Goal: Task Accomplishment & Management: Complete application form

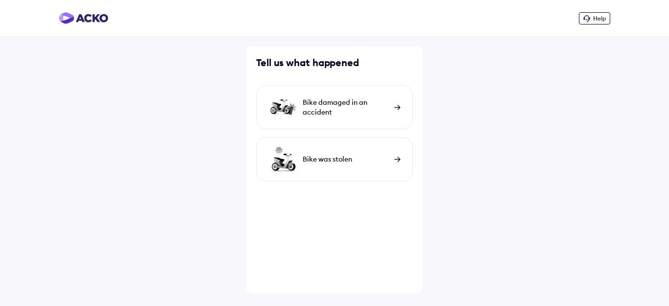
click at [344, 108] on div "Bike damaged in an accident" at bounding box center [346, 107] width 87 height 20
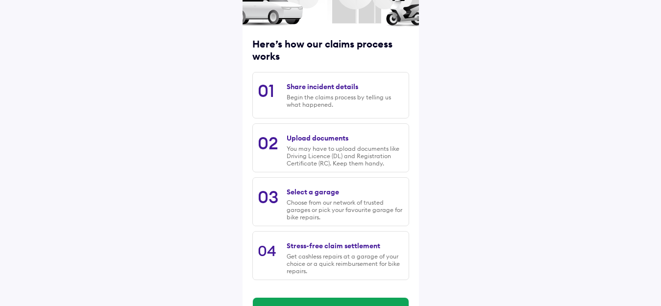
scroll to position [133, 0]
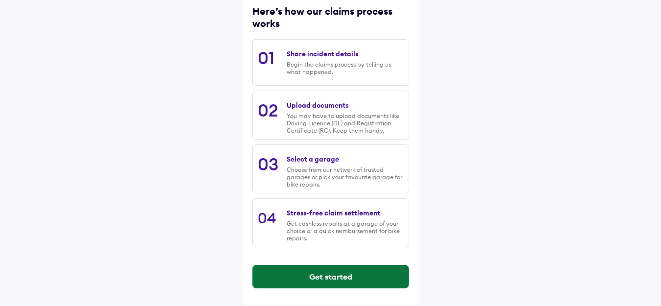
click at [348, 277] on button "Get started" at bounding box center [331, 277] width 156 height 24
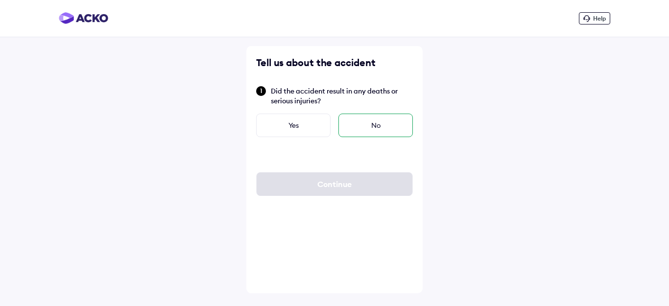
click at [349, 127] on div "No" at bounding box center [376, 126] width 74 height 24
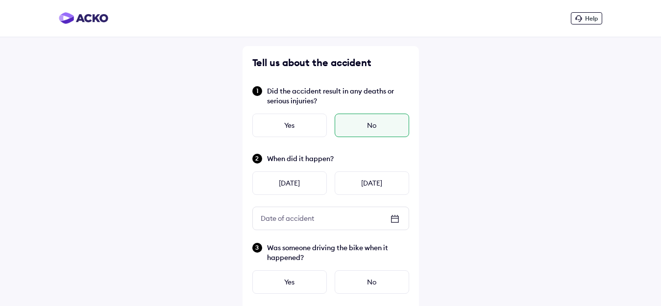
click at [395, 223] on icon at bounding box center [395, 219] width 12 height 12
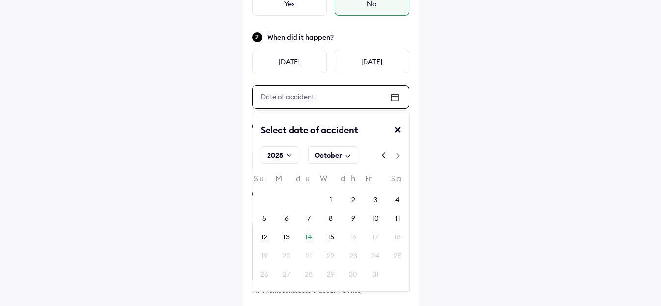
scroll to position [122, 0]
click at [286, 218] on div "6" at bounding box center [287, 218] width 4 height 10
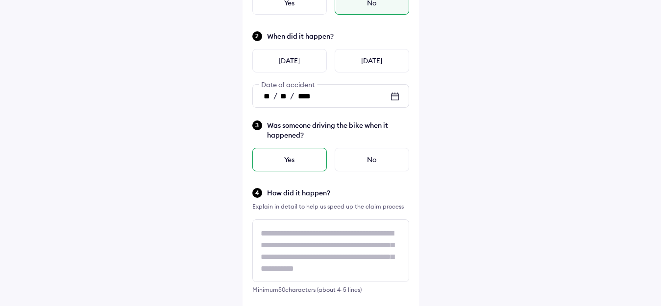
click at [297, 161] on div "Yes" at bounding box center [289, 160] width 74 height 24
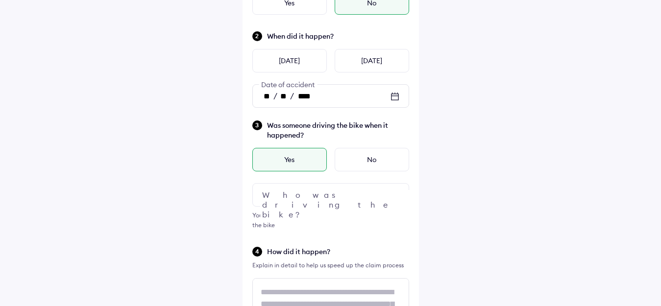
click at [338, 192] on div at bounding box center [330, 195] width 157 height 24
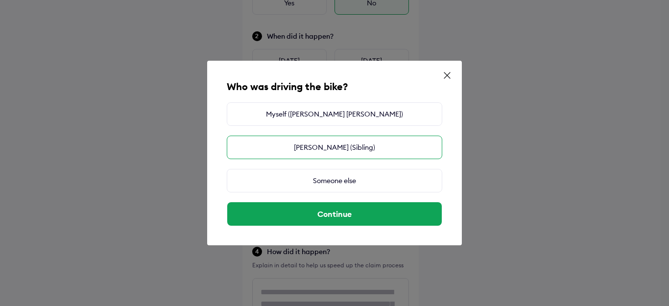
click at [331, 143] on div "[PERSON_NAME] (Sibling)" at bounding box center [335, 148] width 216 height 24
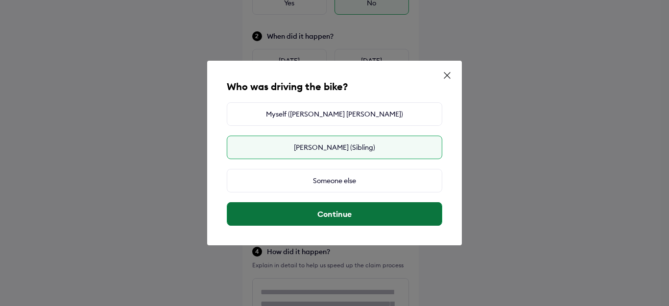
click at [338, 216] on button "Continue" at bounding box center [334, 214] width 215 height 24
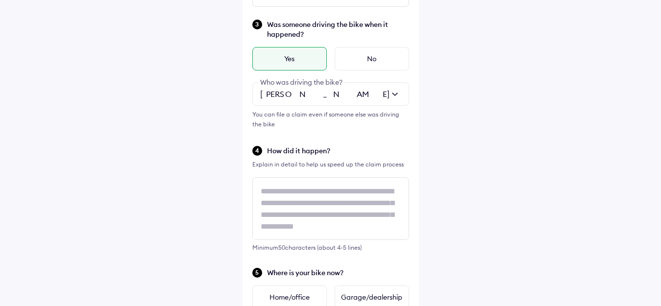
scroll to position [224, 0]
click at [310, 151] on span "How did it happen?" at bounding box center [338, 150] width 142 height 10
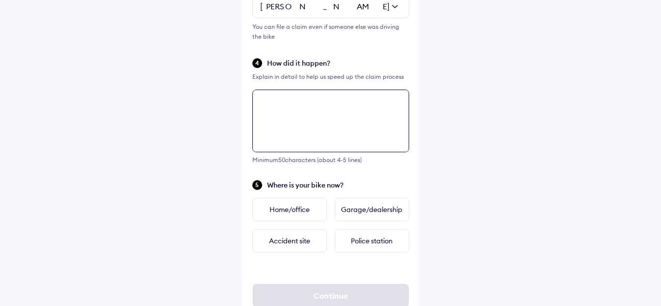
scroll to position [342, 0]
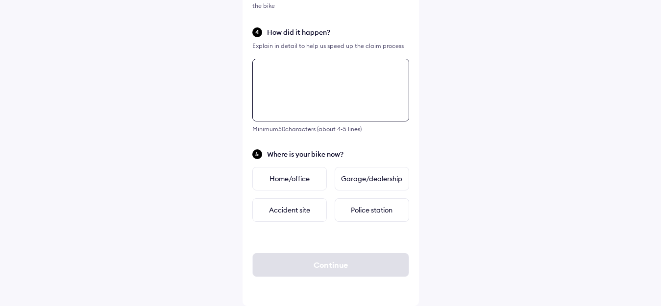
drag, startPoint x: 260, startPoint y: 190, endPoint x: 276, endPoint y: 196, distance: 16.9
click at [276, 196] on div "Tell us about the accident Did the accident result in any deaths or serious inj…" at bounding box center [330, 5] width 176 height 602
type textarea "*"
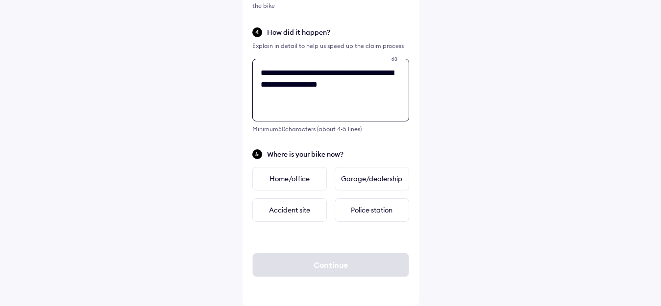
drag, startPoint x: 358, startPoint y: 87, endPoint x: 255, endPoint y: 72, distance: 104.0
click at [255, 72] on textarea "**********" at bounding box center [330, 90] width 157 height 63
paste textarea
click at [346, 86] on textarea "**********" at bounding box center [330, 90] width 157 height 63
click at [393, 88] on textarea "**********" at bounding box center [330, 90] width 157 height 63
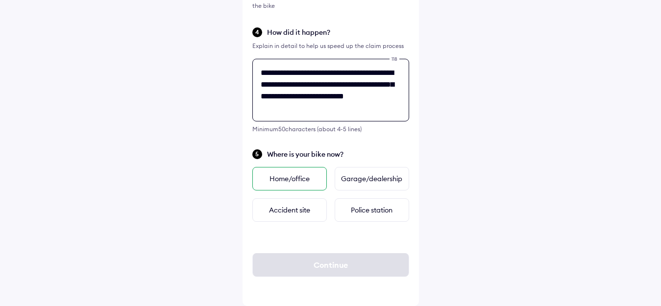
type textarea "**********"
click at [288, 180] on div "Home/office" at bounding box center [289, 179] width 74 height 24
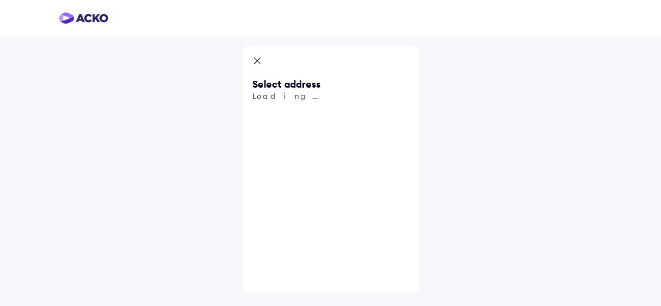
scroll to position [0, 0]
click at [294, 141] on span "Use my current location" at bounding box center [342, 151] width 142 height 32
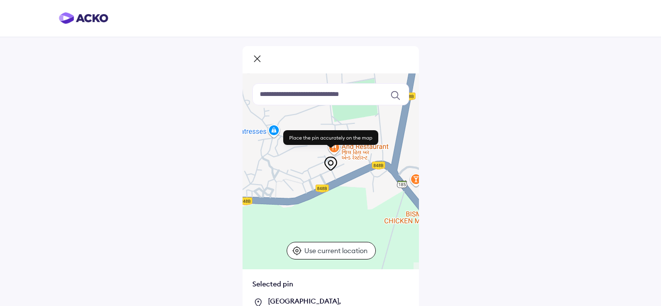
click at [310, 102] on input at bounding box center [330, 94] width 157 height 22
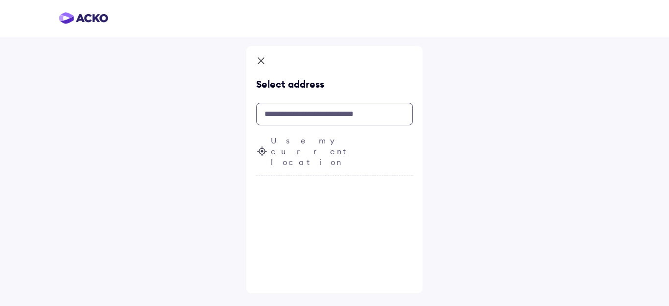
click at [312, 116] on input "text" at bounding box center [334, 114] width 157 height 23
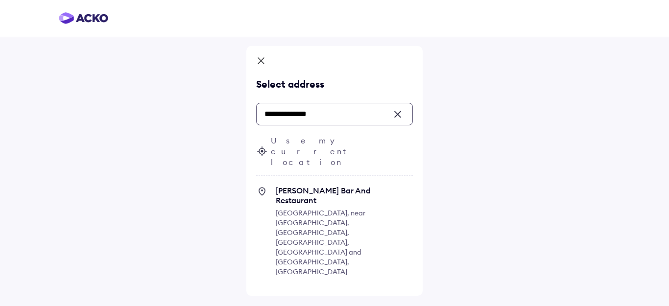
click at [320, 209] on span "[GEOGRAPHIC_DATA], near [GEOGRAPHIC_DATA], [GEOGRAPHIC_DATA], [GEOGRAPHIC_DATA]…" at bounding box center [321, 243] width 90 height 68
type input "**********"
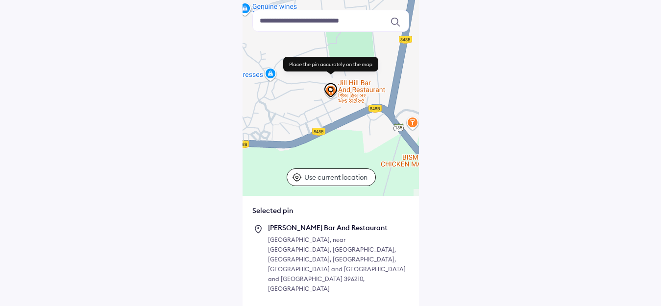
scroll to position [85, 0]
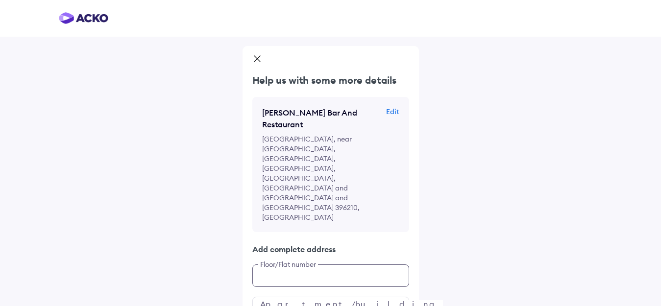
scroll to position [27, 0]
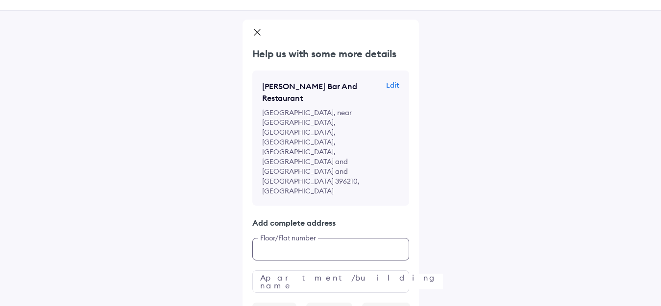
click at [292, 212] on div "Help us with some more details [PERSON_NAME] Bar And Restaurant Edit [GEOGRAPHI…" at bounding box center [330, 185] width 176 height 277
type input "***"
click at [294, 270] on input "text" at bounding box center [330, 281] width 157 height 23
type input "**********"
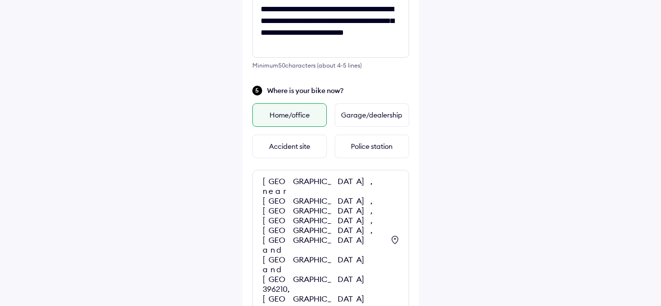
scroll to position [415, 0]
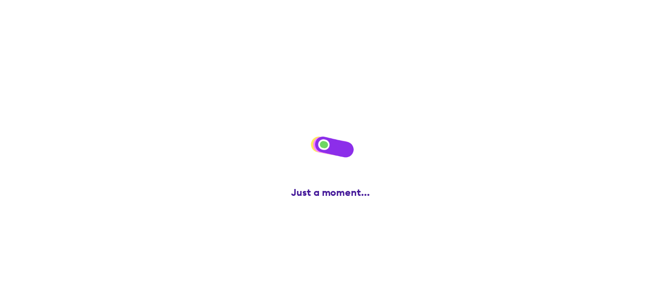
scroll to position [0, 0]
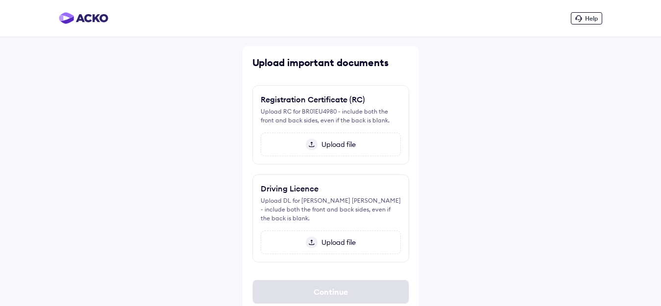
click at [334, 145] on span "Upload file" at bounding box center [336, 144] width 38 height 9
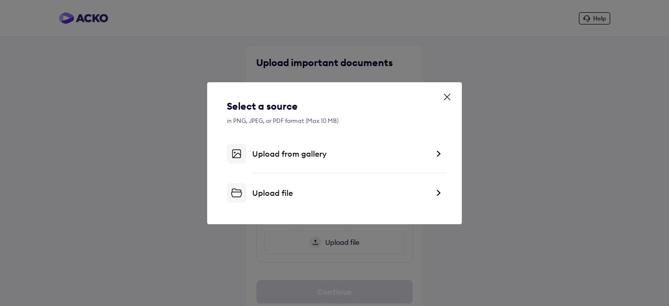
click at [296, 151] on div "Upload from gallery" at bounding box center [340, 154] width 176 height 10
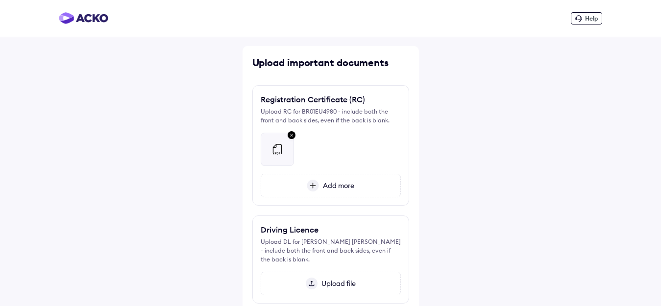
click at [323, 185] on span "Add more" at bounding box center [336, 185] width 35 height 9
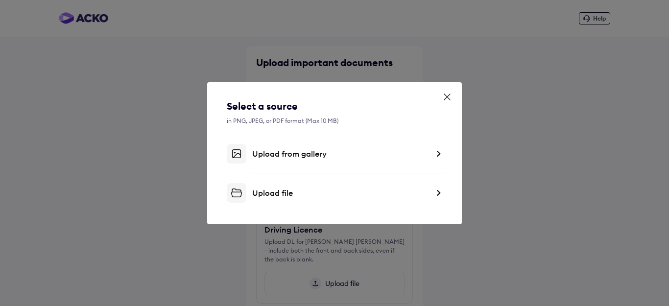
click at [450, 100] on icon at bounding box center [447, 97] width 10 height 10
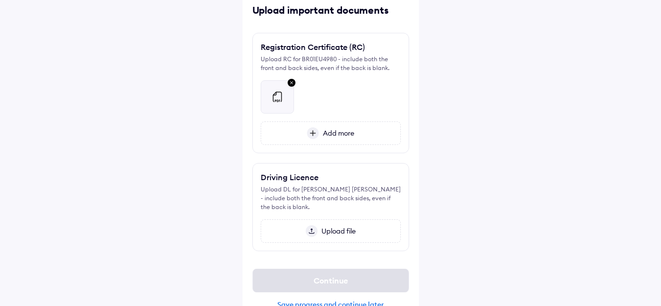
scroll to position [53, 0]
click at [320, 189] on div "Upload DL for [PERSON_NAME] [PERSON_NAME] - include both the front and back sid…" at bounding box center [331, 198] width 140 height 26
click at [290, 183] on div "Driving Licence Upload DL for [PERSON_NAME] [PERSON_NAME] - include both the fr…" at bounding box center [330, 207] width 157 height 88
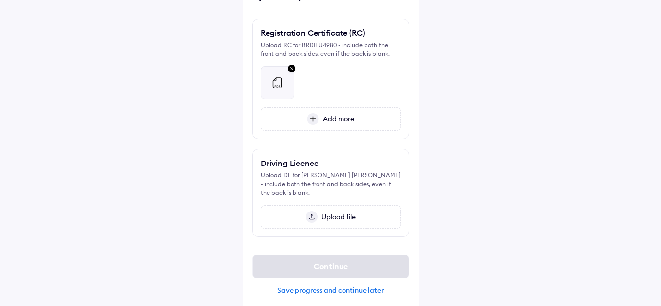
scroll to position [73, 0]
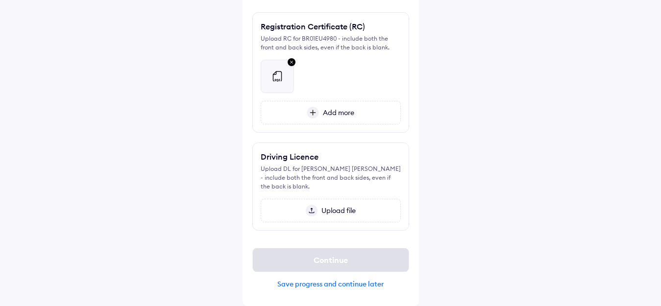
click at [332, 210] on span "Upload file" at bounding box center [336, 210] width 38 height 9
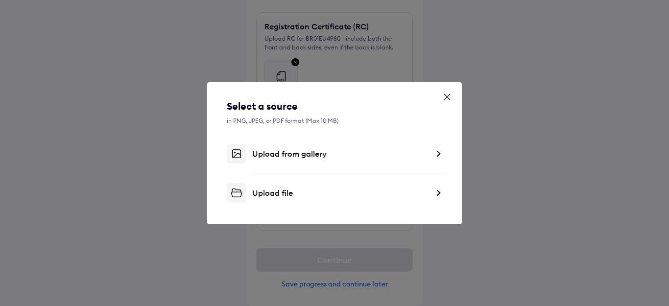
click at [299, 160] on div "Upload from gallery" at bounding box center [335, 154] width 216 height 20
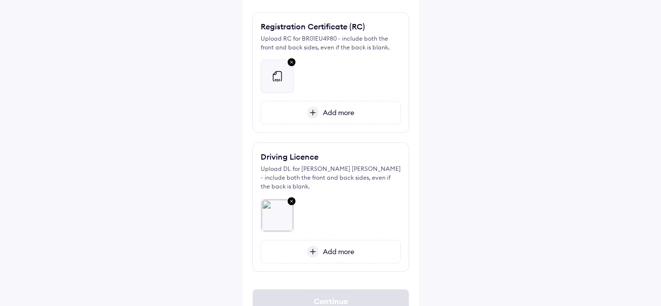
click at [334, 250] on span "Add more" at bounding box center [336, 251] width 35 height 9
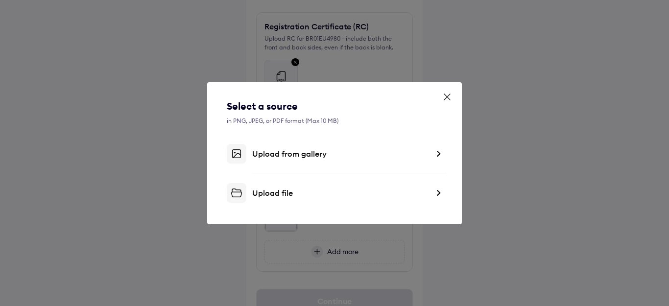
click at [301, 153] on div "Upload from gallery" at bounding box center [340, 154] width 176 height 10
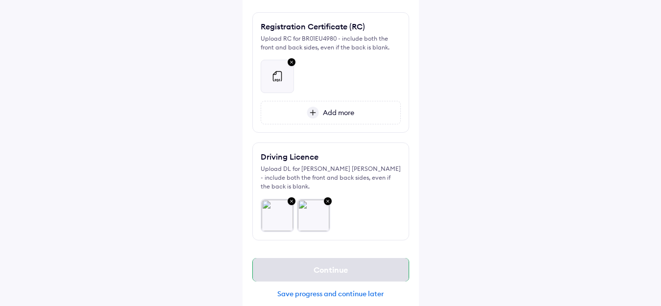
click at [339, 267] on div "Continue" at bounding box center [330, 270] width 157 height 24
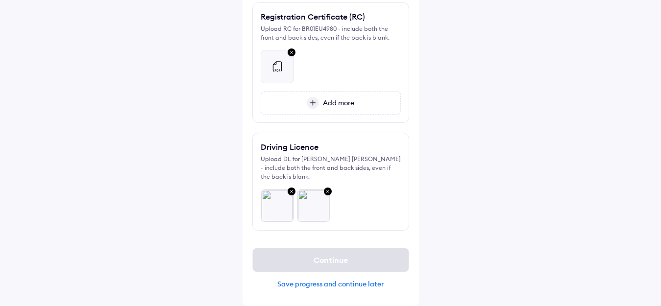
click at [364, 286] on div "Save progress and continue later" at bounding box center [330, 284] width 157 height 9
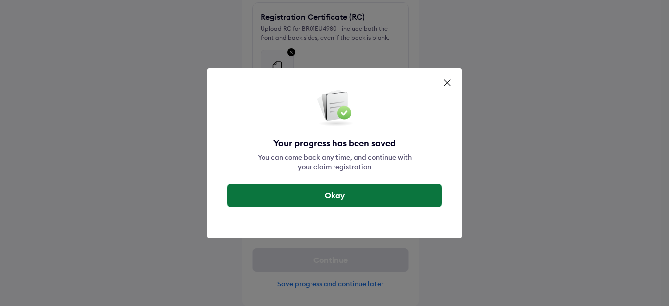
click at [338, 198] on button "Okay" at bounding box center [334, 196] width 215 height 24
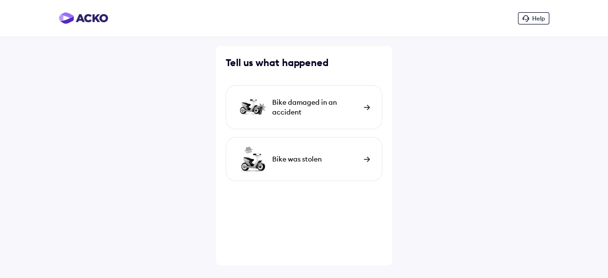
click at [290, 112] on div "Bike damaged in an accident" at bounding box center [315, 107] width 87 height 20
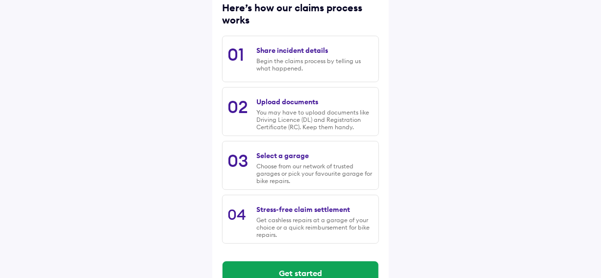
scroll to position [162, 0]
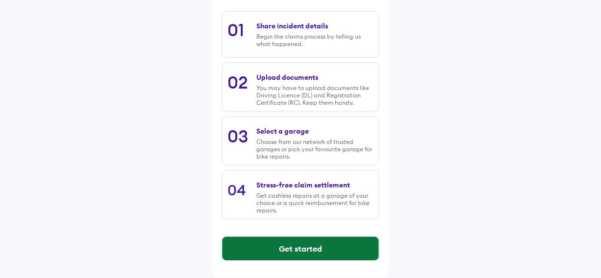
click at [346, 245] on button "Get started" at bounding box center [300, 249] width 156 height 24
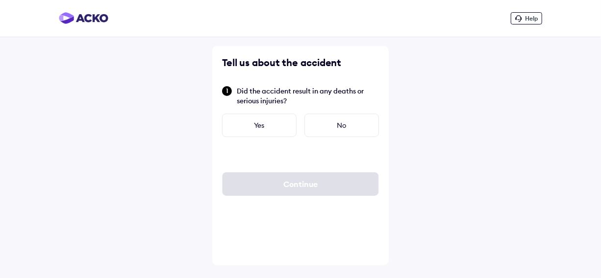
scroll to position [0, 0]
click at [336, 121] on div "No" at bounding box center [345, 126] width 74 height 24
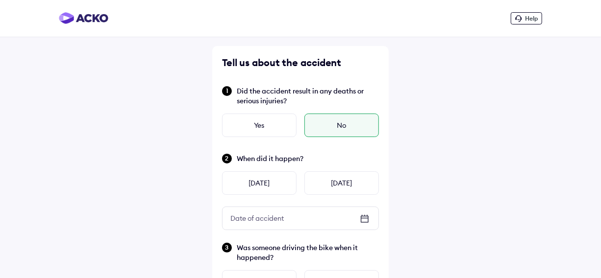
click at [296, 210] on div "Date of accident" at bounding box center [300, 218] width 156 height 23
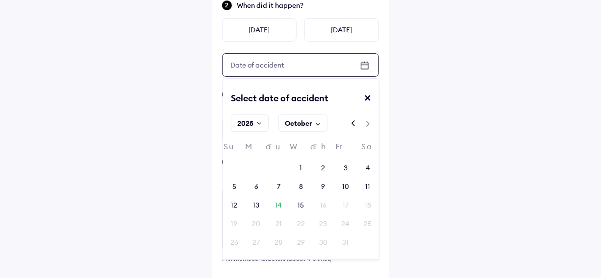
scroll to position [156, 0]
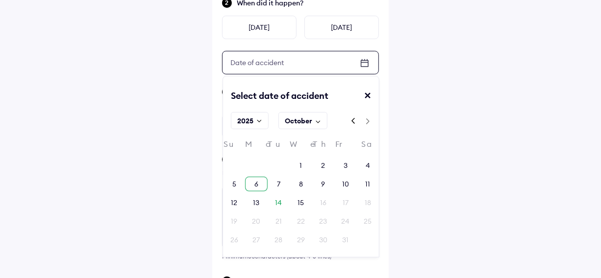
click at [250, 180] on div "6" at bounding box center [256, 184] width 22 height 15
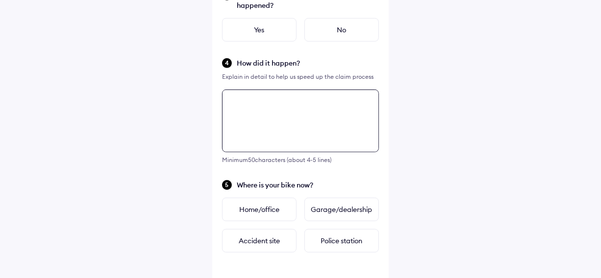
click at [247, 201] on div "Tell us about the accident Did the accident result in any deaths or serious inj…" at bounding box center [300, 65] width 176 height 543
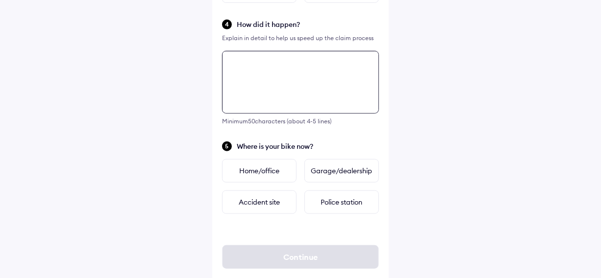
scroll to position [311, 0]
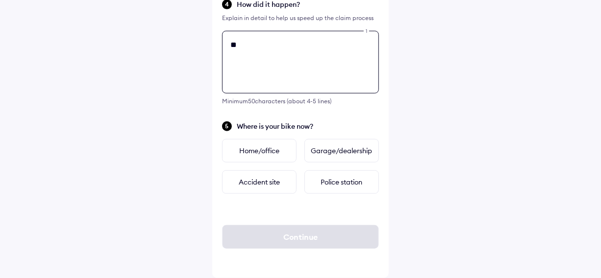
type textarea "*"
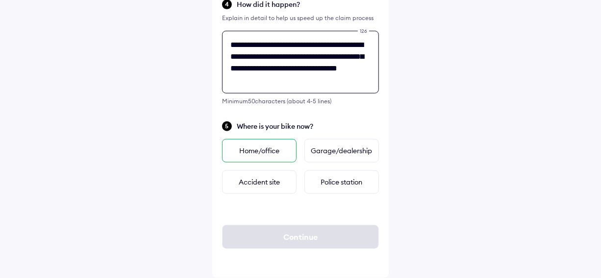
type textarea "**********"
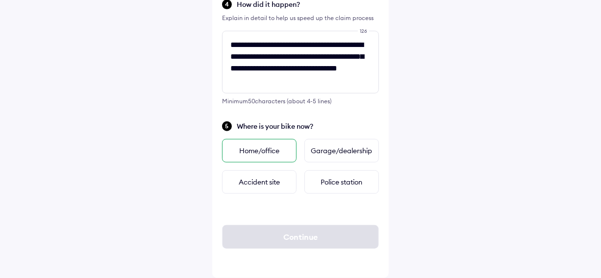
click at [260, 147] on div "Home/office" at bounding box center [259, 151] width 74 height 24
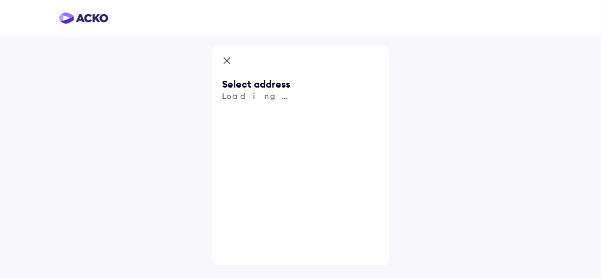
scroll to position [0, 0]
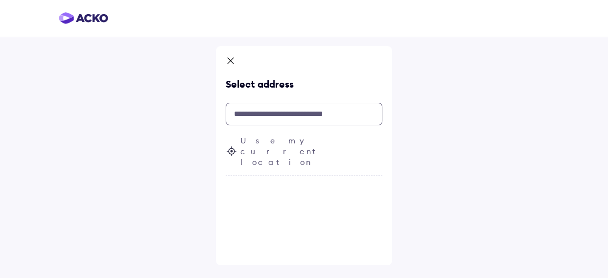
click at [260, 111] on input "text" at bounding box center [304, 114] width 157 height 23
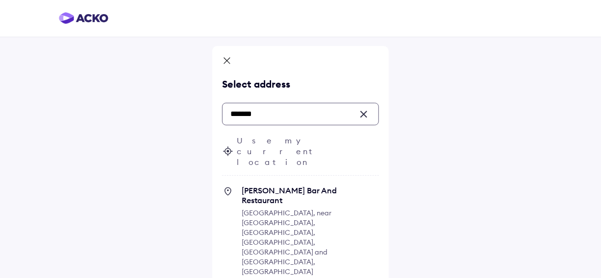
click at [289, 209] on span "[GEOGRAPHIC_DATA], near [GEOGRAPHIC_DATA], [GEOGRAPHIC_DATA], [GEOGRAPHIC_DATA]…" at bounding box center [287, 243] width 90 height 68
type input "*******"
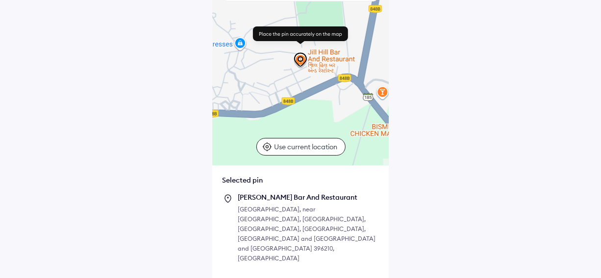
scroll to position [105, 0]
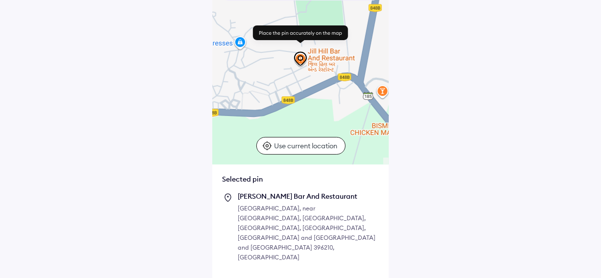
click at [303, 148] on p "Use current location" at bounding box center [307, 146] width 66 height 10
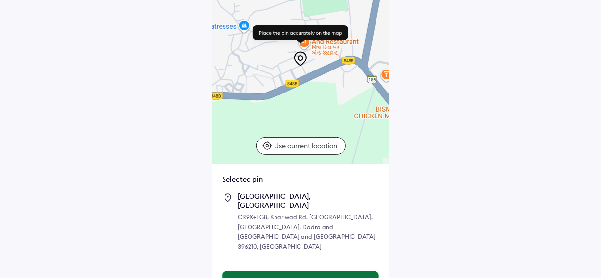
click at [295, 271] on button "Continue" at bounding box center [300, 283] width 156 height 24
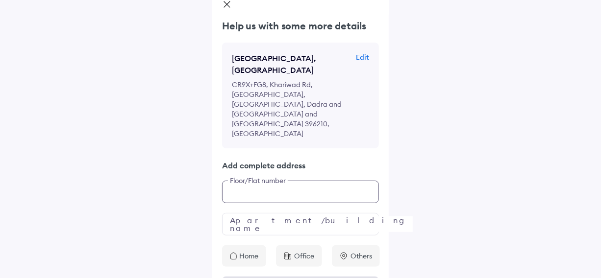
click at [292, 217] on div "Help us with some more details Khariwad Road, Khariwad, Marwad Edit CR9X+FG8, K…" at bounding box center [300, 143] width 176 height 248
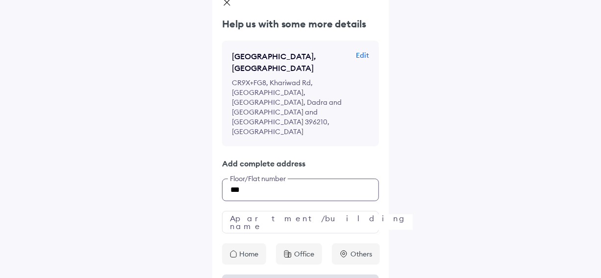
type input "***"
click at [278, 211] on input "text" at bounding box center [300, 222] width 157 height 23
type input "**********"
click at [250, 249] on p "Home" at bounding box center [248, 254] width 19 height 10
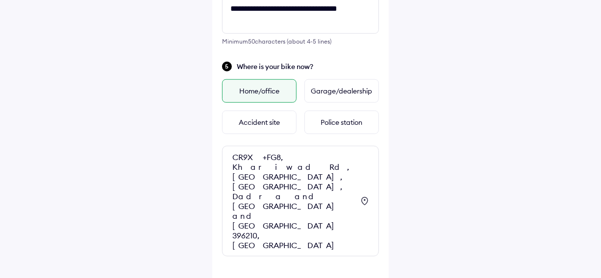
scroll to position [374, 0]
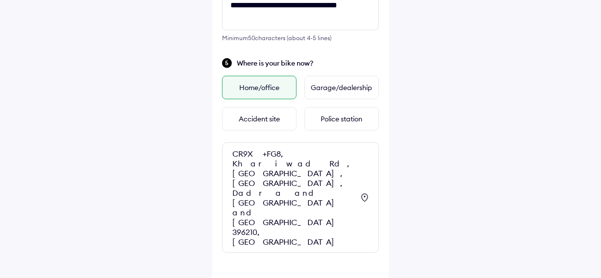
click at [260, 92] on div "Home/office" at bounding box center [259, 88] width 74 height 24
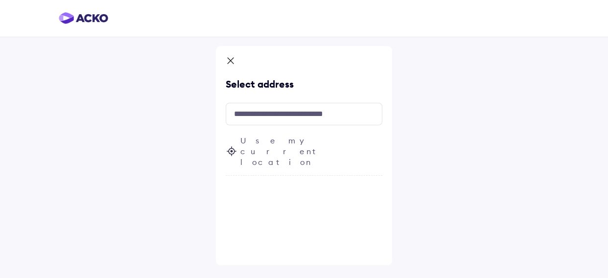
click at [231, 63] on icon at bounding box center [231, 62] width 10 height 12
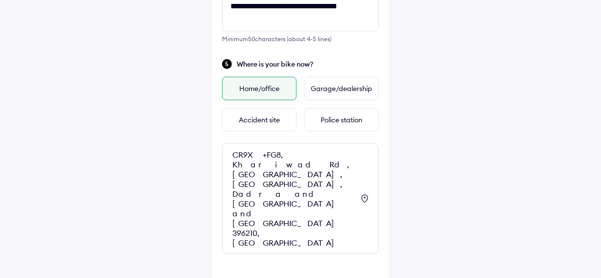
scroll to position [374, 0]
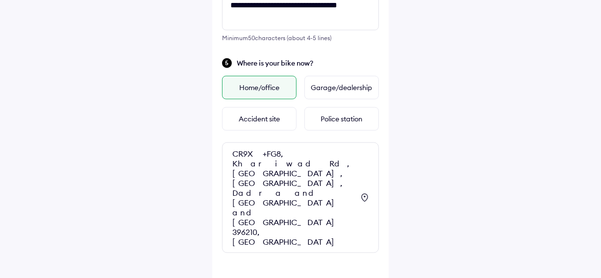
click at [366, 194] on icon at bounding box center [364, 198] width 7 height 8
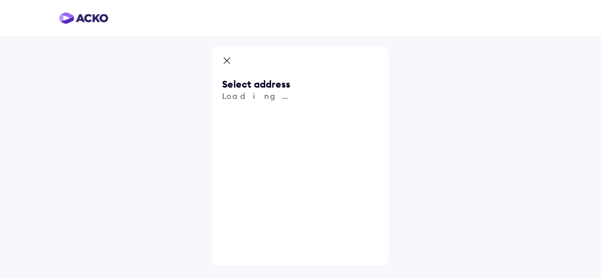
scroll to position [0, 0]
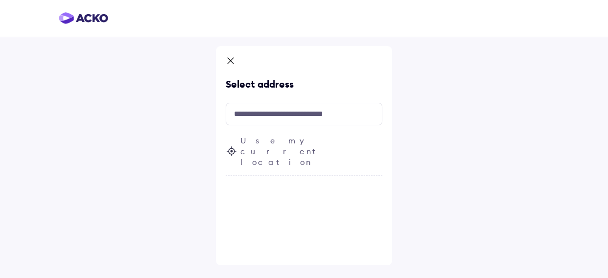
click at [293, 141] on span "Use my current location" at bounding box center [312, 151] width 142 height 32
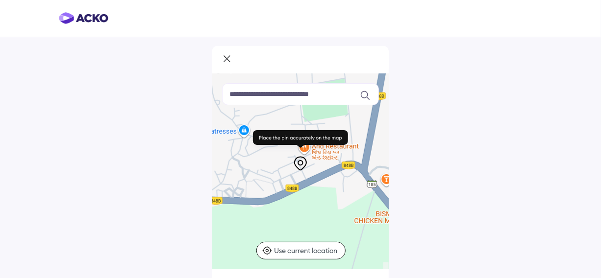
click at [301, 251] on p "Use current location" at bounding box center [307, 251] width 66 height 10
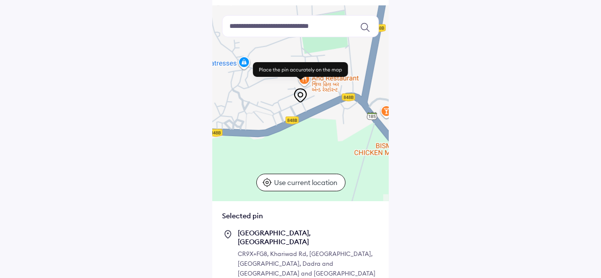
scroll to position [112, 0]
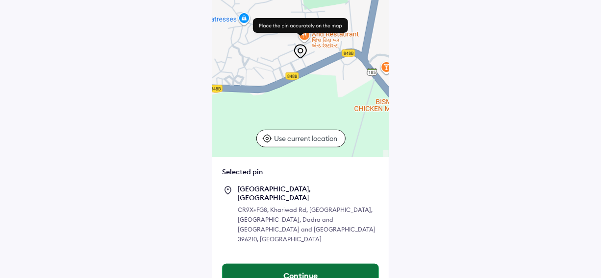
click at [287, 264] on button "Continue" at bounding box center [300, 276] width 156 height 24
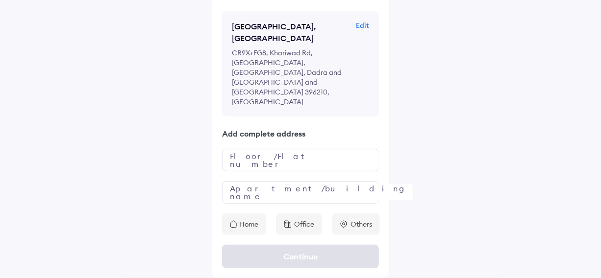
scroll to position [0, 0]
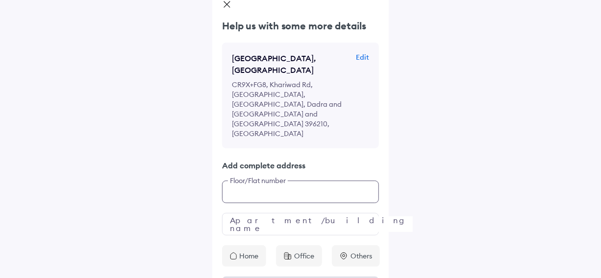
click at [274, 216] on div "Help us with some more details Khariwad Road, Khariwad, Marwad Edit CR9X+FG8, K…" at bounding box center [300, 143] width 176 height 248
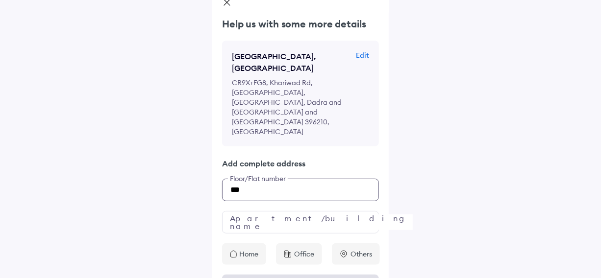
type input "***"
click at [289, 211] on input "text" at bounding box center [300, 222] width 157 height 23
type input "**********"
click at [246, 249] on p "Home" at bounding box center [248, 254] width 19 height 10
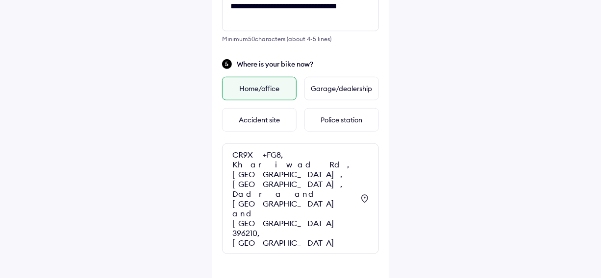
scroll to position [374, 0]
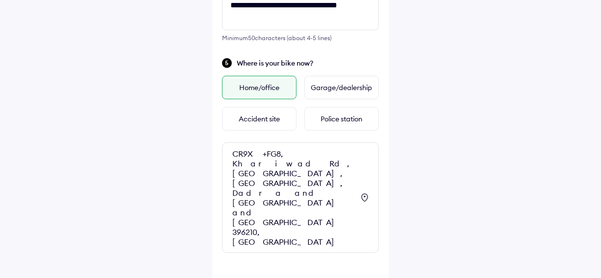
click at [275, 183] on div "CR9X+FG8, Khariwad Rd, [GEOGRAPHIC_DATA], [GEOGRAPHIC_DATA], Dadra and [GEOGRAP…" at bounding box center [292, 198] width 121 height 98
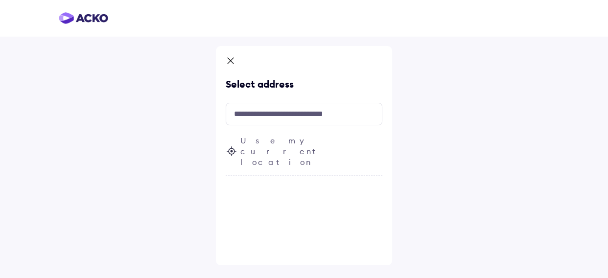
click at [231, 61] on icon at bounding box center [231, 61] width 6 height 6
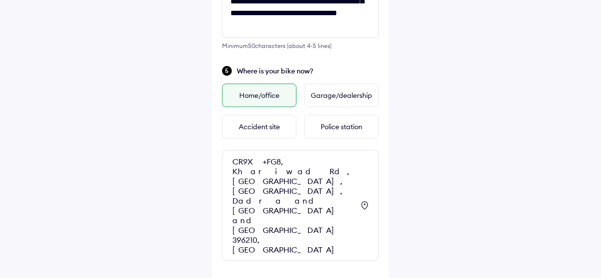
scroll to position [374, 0]
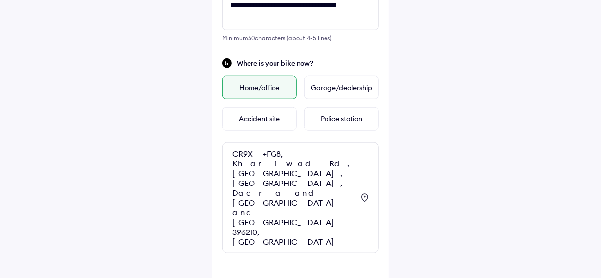
click at [267, 93] on div "Home/office" at bounding box center [259, 88] width 74 height 24
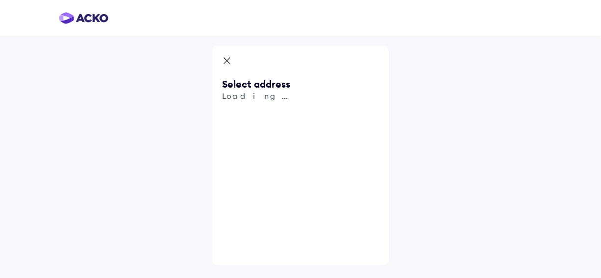
scroll to position [0, 0]
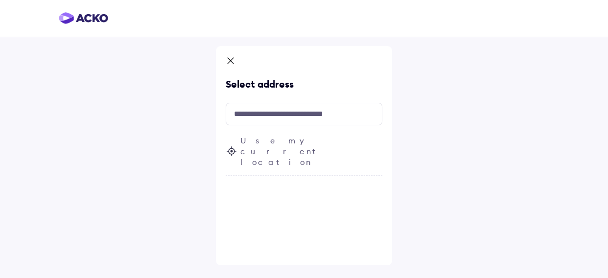
click at [267, 140] on span "Use my current location" at bounding box center [312, 151] width 142 height 32
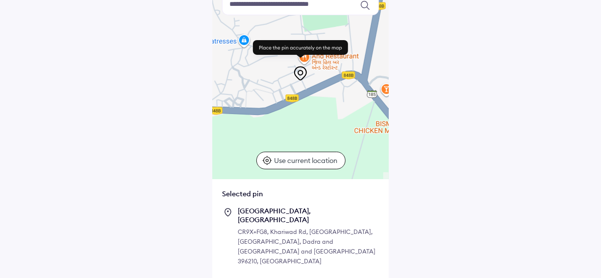
scroll to position [112, 0]
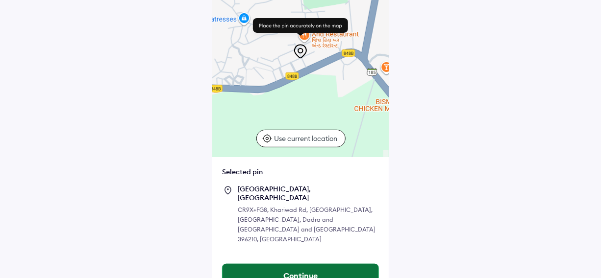
click at [314, 264] on button "Continue" at bounding box center [300, 276] width 156 height 24
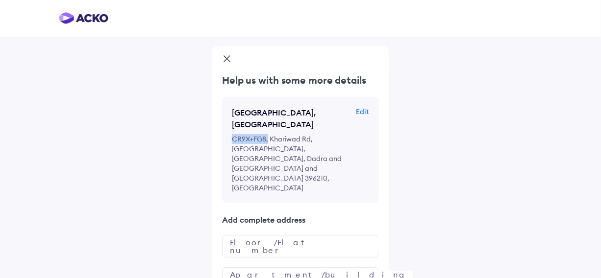
drag, startPoint x: 267, startPoint y: 139, endPoint x: 231, endPoint y: 140, distance: 35.8
click at [232, 140] on p "CR9X+FG8, Khariwad Rd, [GEOGRAPHIC_DATA], [GEOGRAPHIC_DATA], Dadra and [GEOGRAP…" at bounding box center [293, 163] width 122 height 59
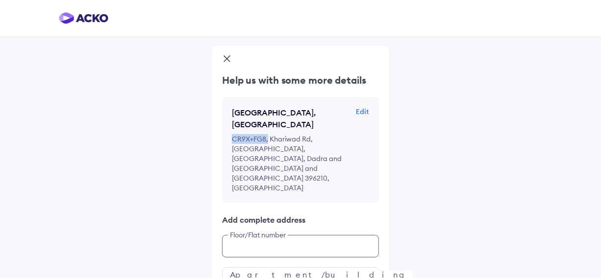
scroll to position [56, 0]
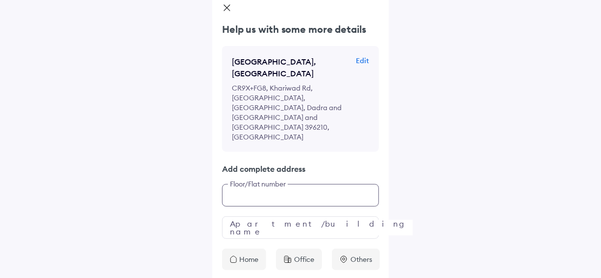
click at [288, 218] on div "Help us with some more details Khariwad Road, Khariwad, Marwad Edit CR9X+FG8, K…" at bounding box center [300, 147] width 176 height 248
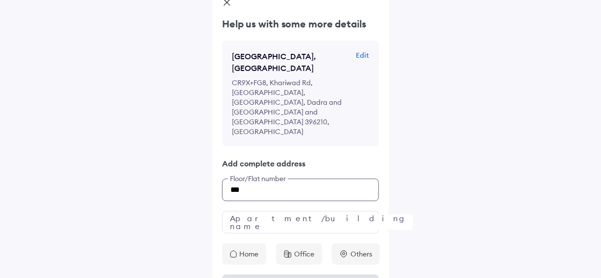
type input "***"
click at [284, 211] on input "text" at bounding box center [300, 222] width 157 height 23
type input "**********"
click at [239, 249] on p "Home" at bounding box center [248, 254] width 19 height 10
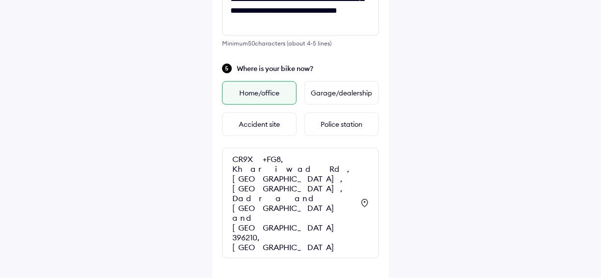
scroll to position [374, 0]
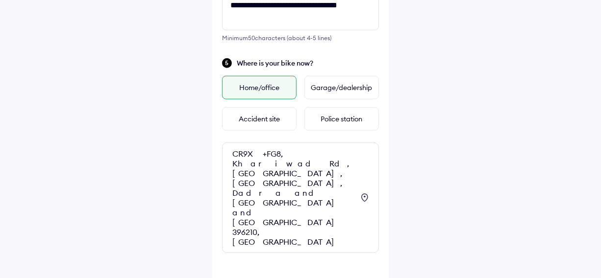
click at [363, 192] on icon at bounding box center [365, 198] width 12 height 12
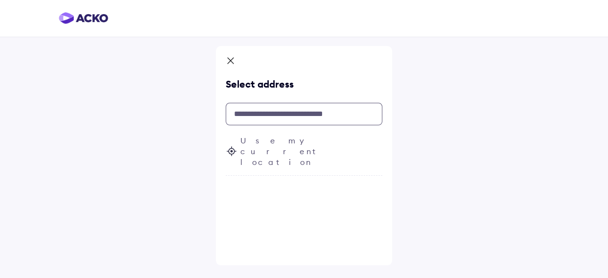
click at [274, 118] on input "text" at bounding box center [304, 114] width 157 height 23
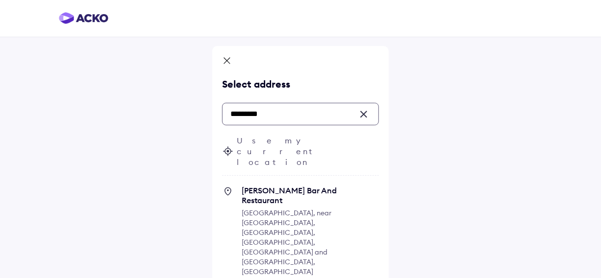
click at [284, 209] on span "[GEOGRAPHIC_DATA], near [GEOGRAPHIC_DATA], [GEOGRAPHIC_DATA], [GEOGRAPHIC_DATA]…" at bounding box center [287, 243] width 90 height 68
type input "*********"
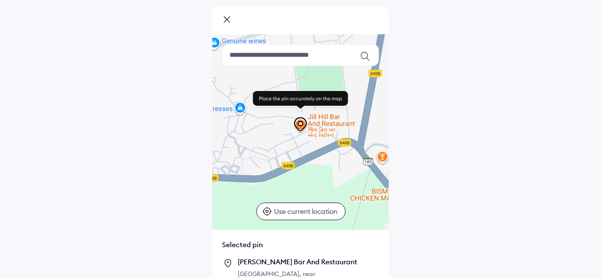
scroll to position [112, 0]
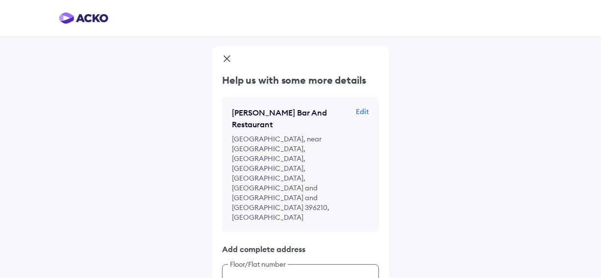
scroll to position [54, 0]
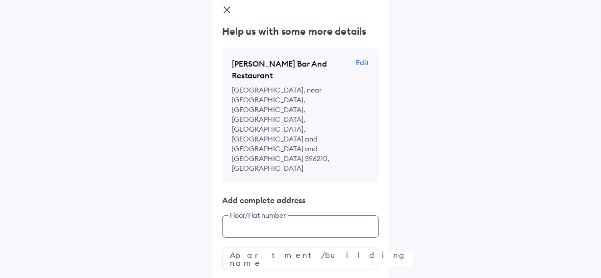
click at [292, 217] on div "Help us with some more details [PERSON_NAME] Bar And Restaurant Edit [GEOGRAPHI…" at bounding box center [300, 162] width 176 height 277
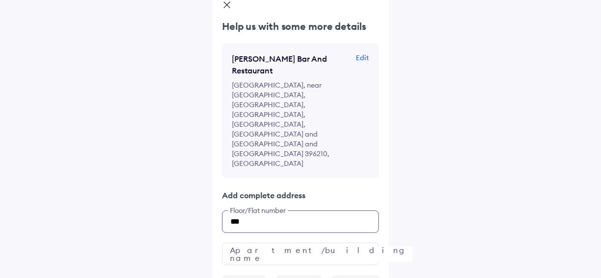
type input "***"
click at [261, 243] on input "text" at bounding box center [300, 254] width 157 height 23
type input "**********"
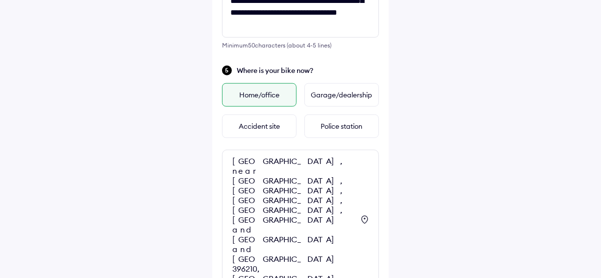
scroll to position [384, 0]
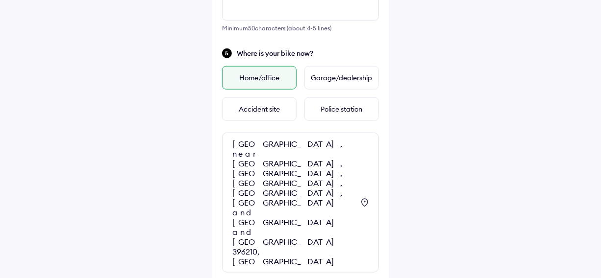
click at [364, 197] on icon at bounding box center [365, 203] width 12 height 12
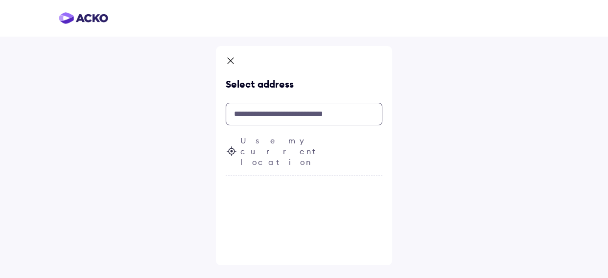
click at [288, 113] on input "text" at bounding box center [304, 114] width 157 height 23
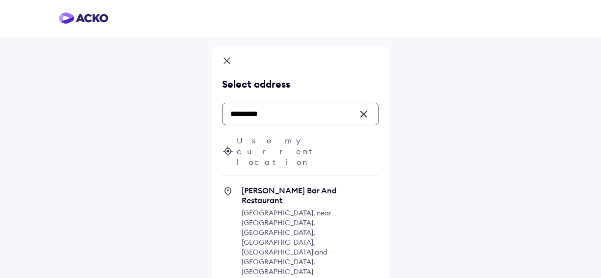
click at [311, 209] on span "[GEOGRAPHIC_DATA], near [GEOGRAPHIC_DATA], [GEOGRAPHIC_DATA], [GEOGRAPHIC_DATA]…" at bounding box center [287, 243] width 90 height 68
type input "*********"
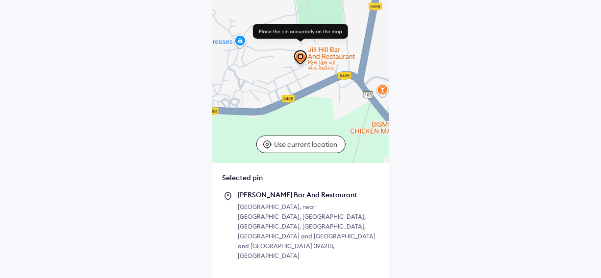
scroll to position [112, 0]
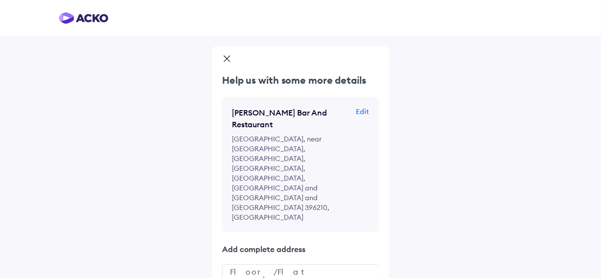
scroll to position [54, 0]
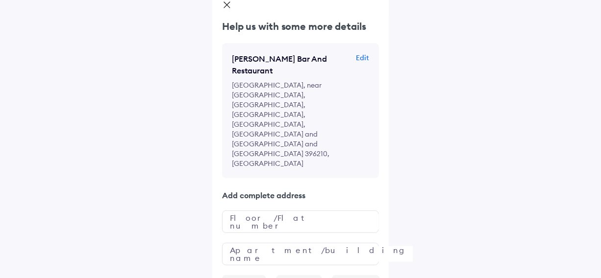
click at [253, 211] on input "text" at bounding box center [300, 222] width 157 height 23
type input "*"
type input "***"
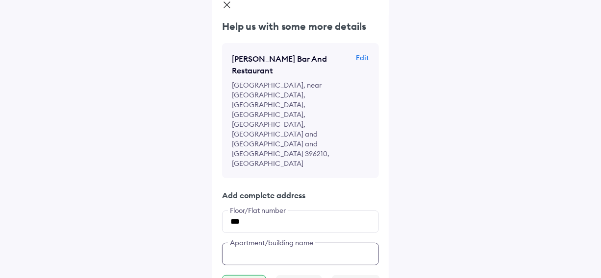
click at [264, 243] on input "text" at bounding box center [300, 254] width 157 height 23
type input "**********"
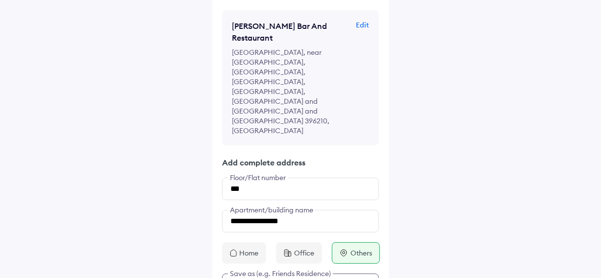
type input "********"
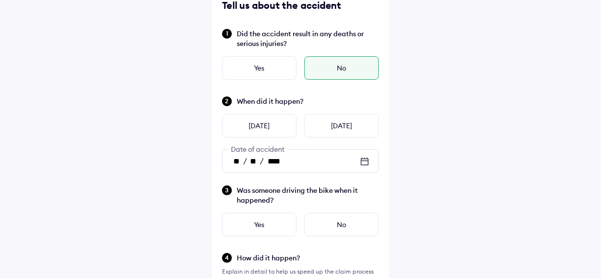
scroll to position [0, 0]
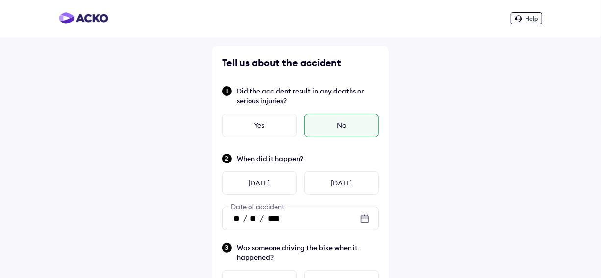
click at [313, 221] on div "** / ** / ****" at bounding box center [300, 218] width 156 height 23
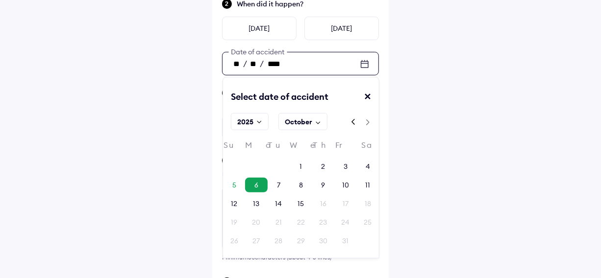
scroll to position [160, 0]
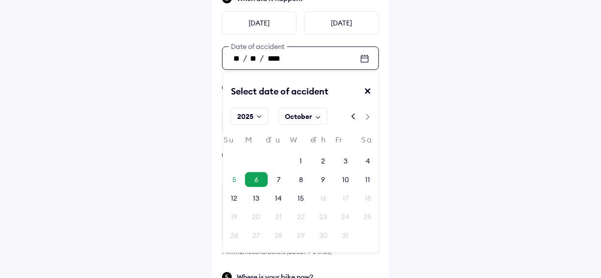
click at [258, 179] on div "6" at bounding box center [256, 179] width 22 height 15
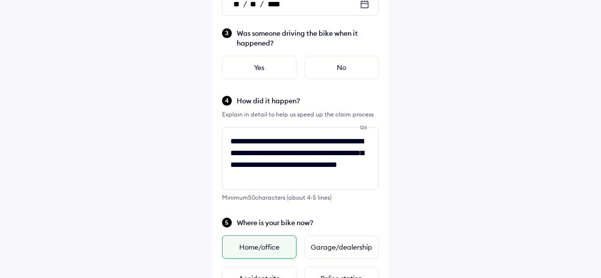
scroll to position [219, 0]
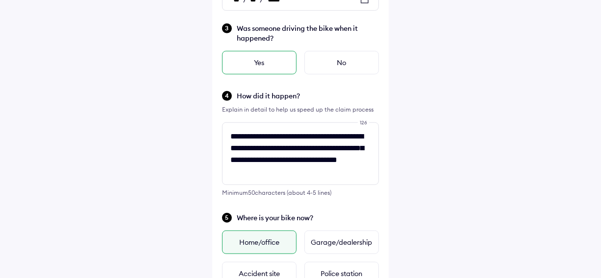
click at [265, 56] on div "Yes" at bounding box center [259, 63] width 74 height 24
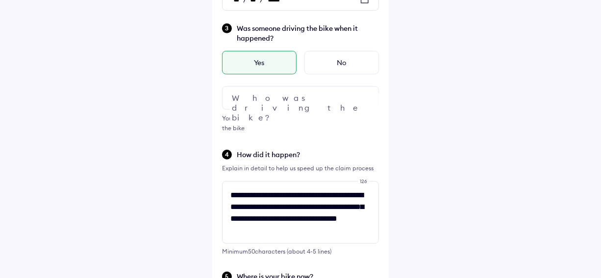
click at [313, 94] on div at bounding box center [300, 98] width 157 height 24
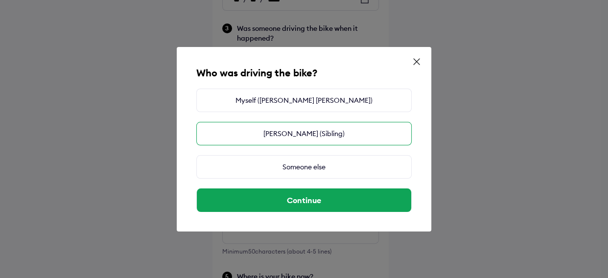
click at [304, 135] on div "[PERSON_NAME] (Sibling)" at bounding box center [304, 134] width 216 height 24
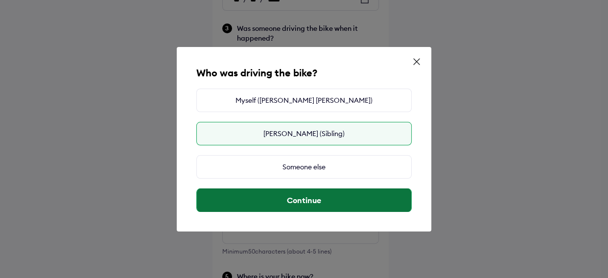
click at [294, 195] on button "Continue" at bounding box center [304, 201] width 215 height 24
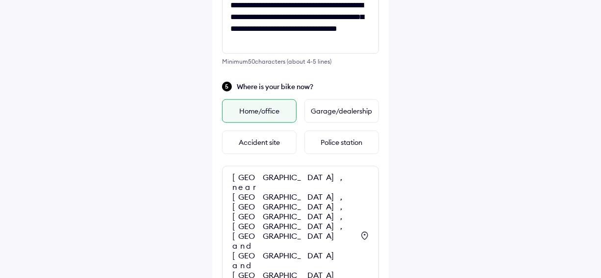
scroll to position [443, 0]
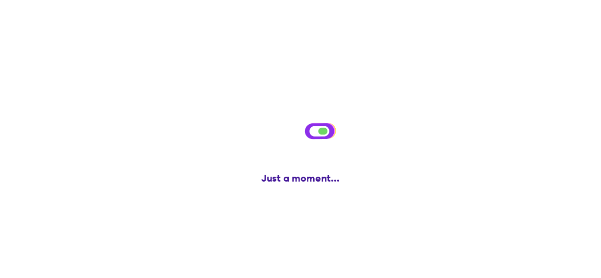
scroll to position [0, 0]
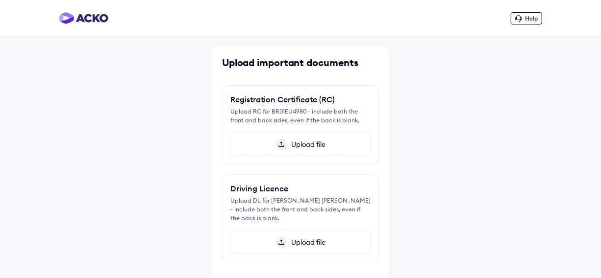
click at [315, 146] on span "Upload file" at bounding box center [306, 144] width 38 height 9
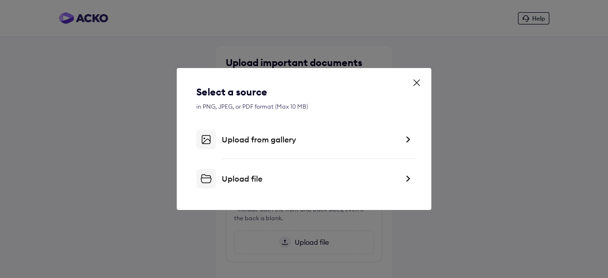
click at [280, 138] on div "Upload from gallery" at bounding box center [310, 140] width 176 height 10
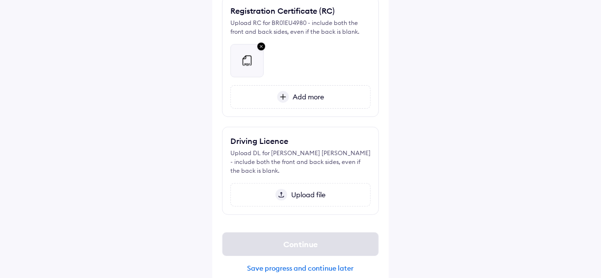
scroll to position [100, 0]
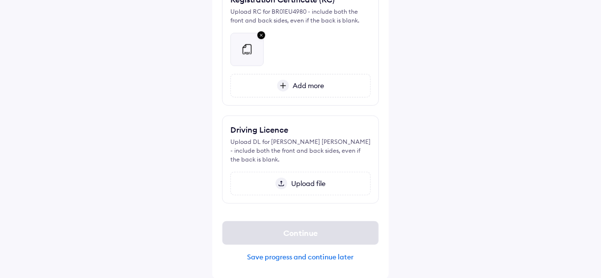
click at [310, 184] on span "Upload file" at bounding box center [306, 183] width 38 height 9
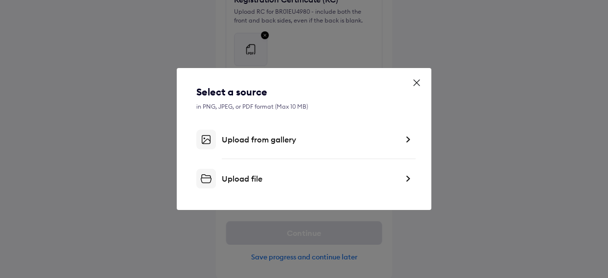
click at [275, 143] on div "Upload from gallery" at bounding box center [310, 140] width 176 height 10
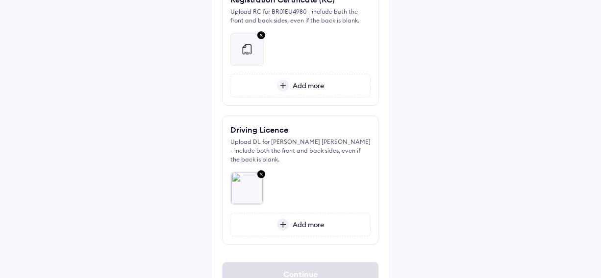
click at [316, 228] on span "Add more" at bounding box center [306, 224] width 35 height 9
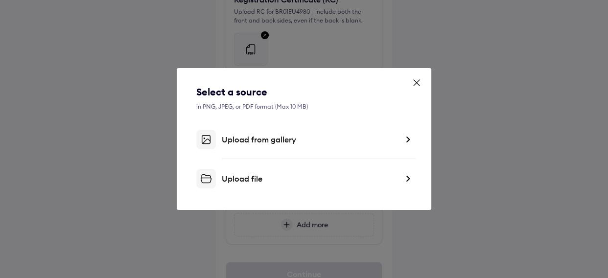
click at [263, 142] on div "Upload from gallery" at bounding box center [310, 140] width 176 height 10
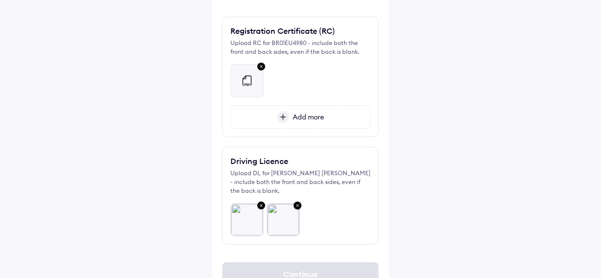
scroll to position [71, 0]
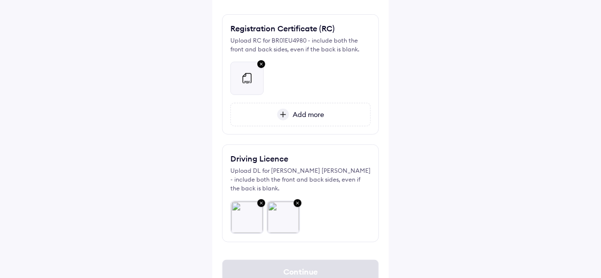
click at [326, 113] on div "Add more" at bounding box center [300, 115] width 140 height 24
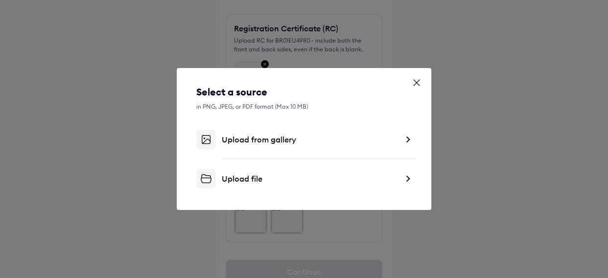
click at [311, 142] on div "Upload from gallery" at bounding box center [310, 140] width 176 height 10
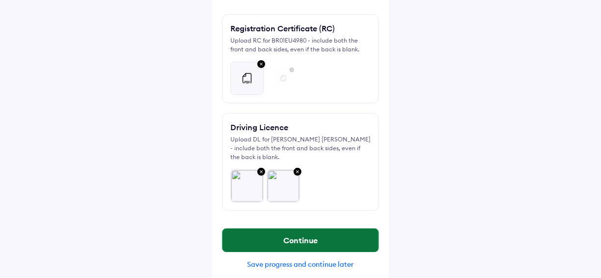
click at [285, 243] on button "Continue" at bounding box center [300, 241] width 156 height 24
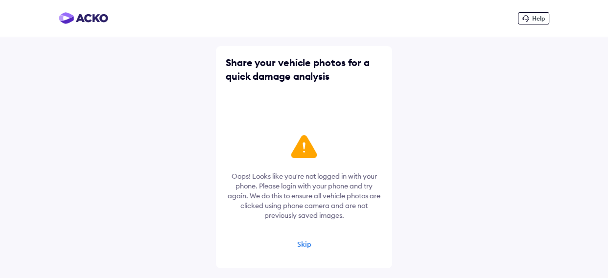
click at [306, 246] on div "Skip" at bounding box center [304, 244] width 14 height 9
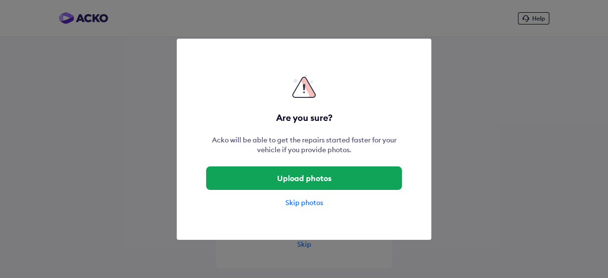
click at [300, 202] on div "Skip photos" at bounding box center [304, 203] width 196 height 10
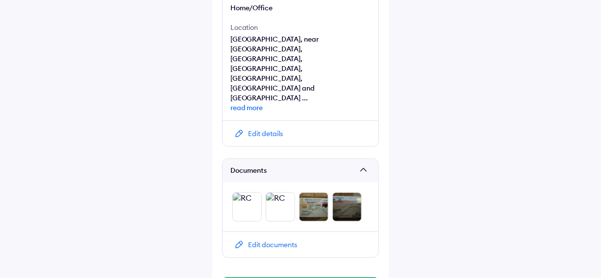
scroll to position [404, 0]
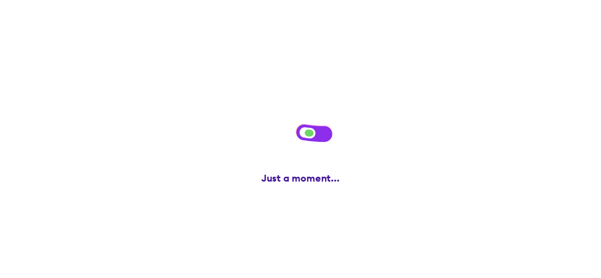
scroll to position [0, 0]
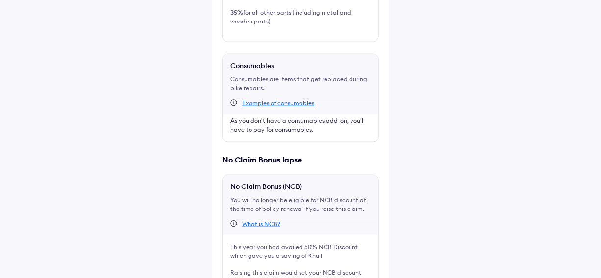
scroll to position [510, 0]
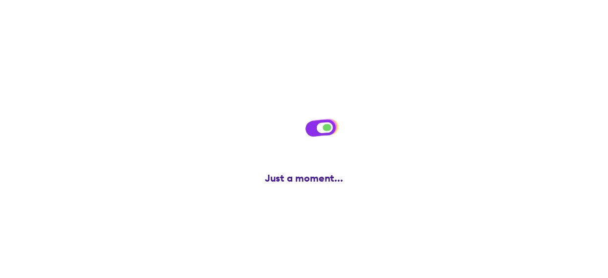
scroll to position [0, 0]
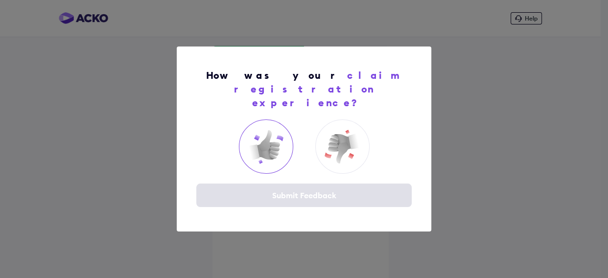
click at [274, 140] on img at bounding box center [265, 146] width 39 height 39
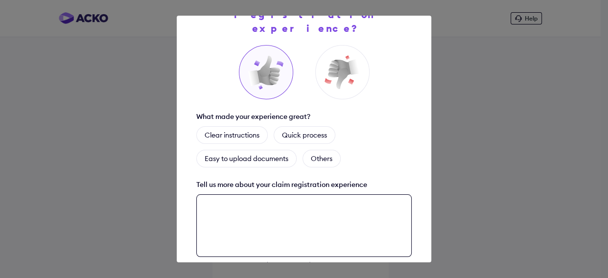
click at [272, 236] on div "How was your claim registration experience? What made your experience great? Cl…" at bounding box center [304, 139] width 255 height 247
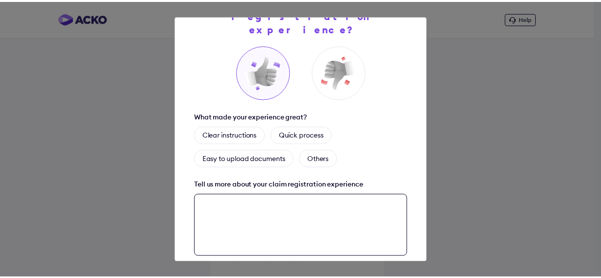
scroll to position [93, 0]
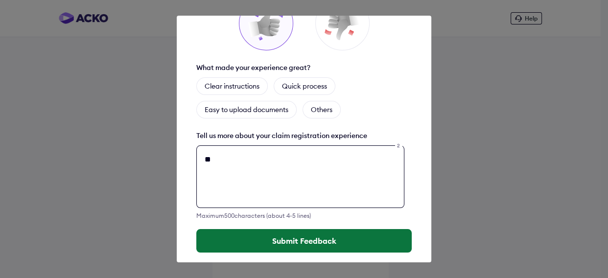
type textarea "**"
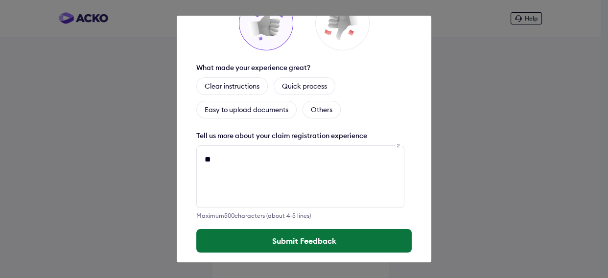
click at [279, 229] on button "Submit Feedback" at bounding box center [304, 241] width 216 height 24
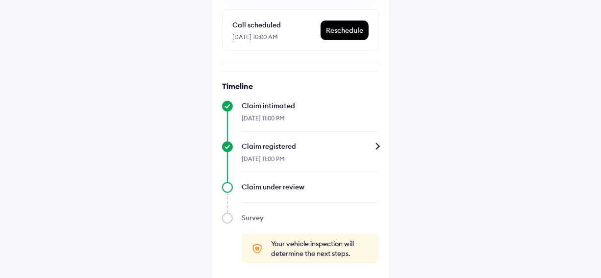
scroll to position [223, 0]
